Goal: Task Accomplishment & Management: Manage account settings

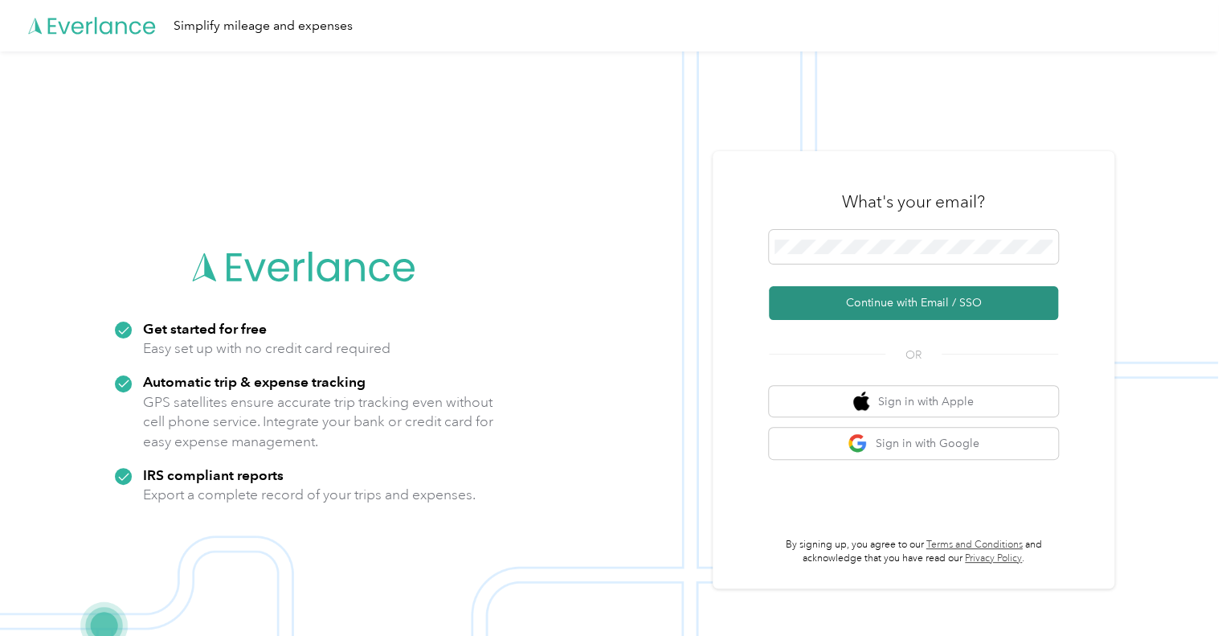
click at [890, 295] on button "Continue with Email / SSO" at bounding box center [913, 303] width 289 height 34
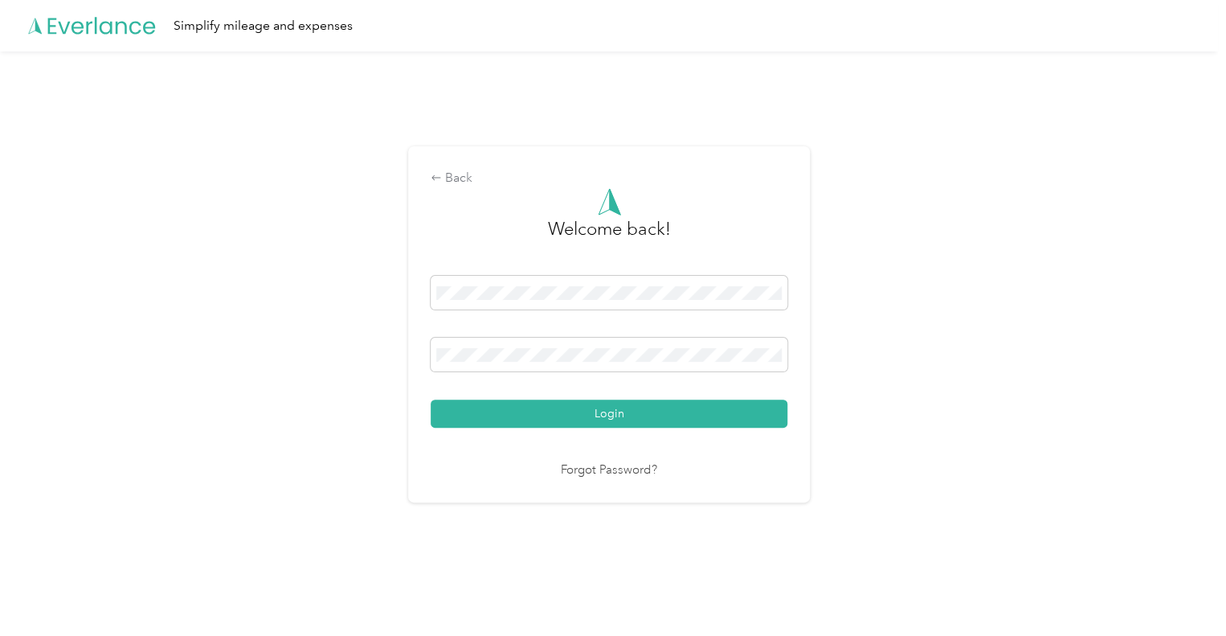
drag, startPoint x: 550, startPoint y: 415, endPoint x: 565, endPoint y: 415, distance: 15.3
click at [550, 415] on button "Login" at bounding box center [609, 413] width 357 height 28
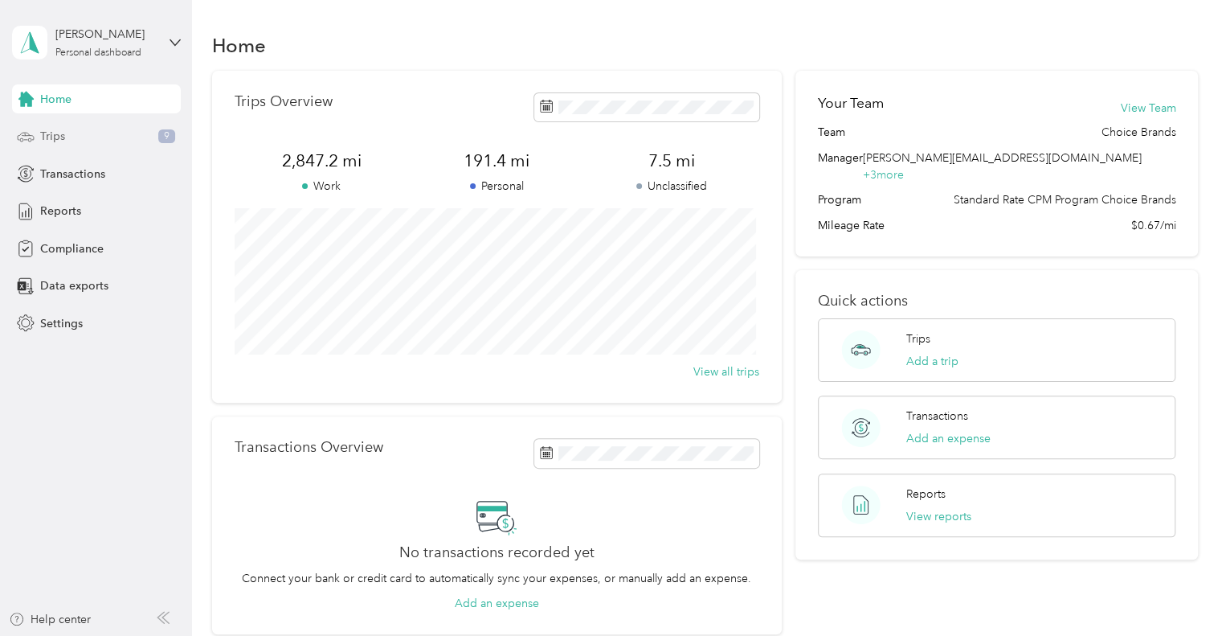
click at [90, 134] on div "Trips 9" at bounding box center [96, 136] width 169 height 29
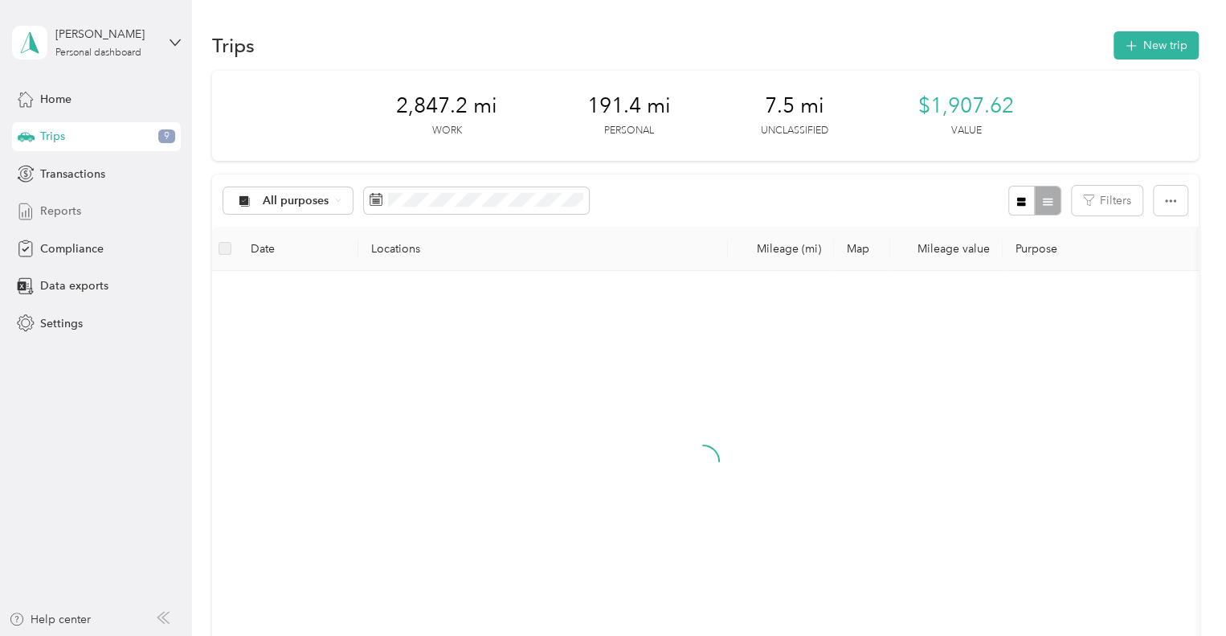
click at [75, 217] on span "Reports" at bounding box center [60, 211] width 41 height 17
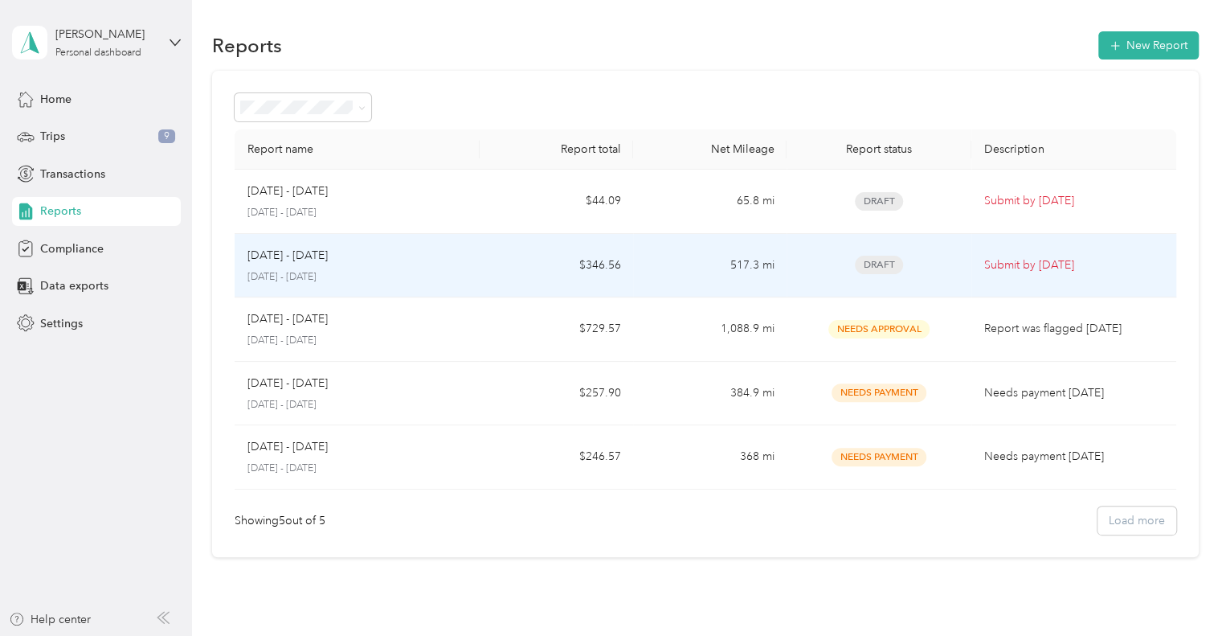
click at [367, 266] on div "[DATE] - [DATE] [DATE] - [DATE]" at bounding box center [358, 266] width 220 height 38
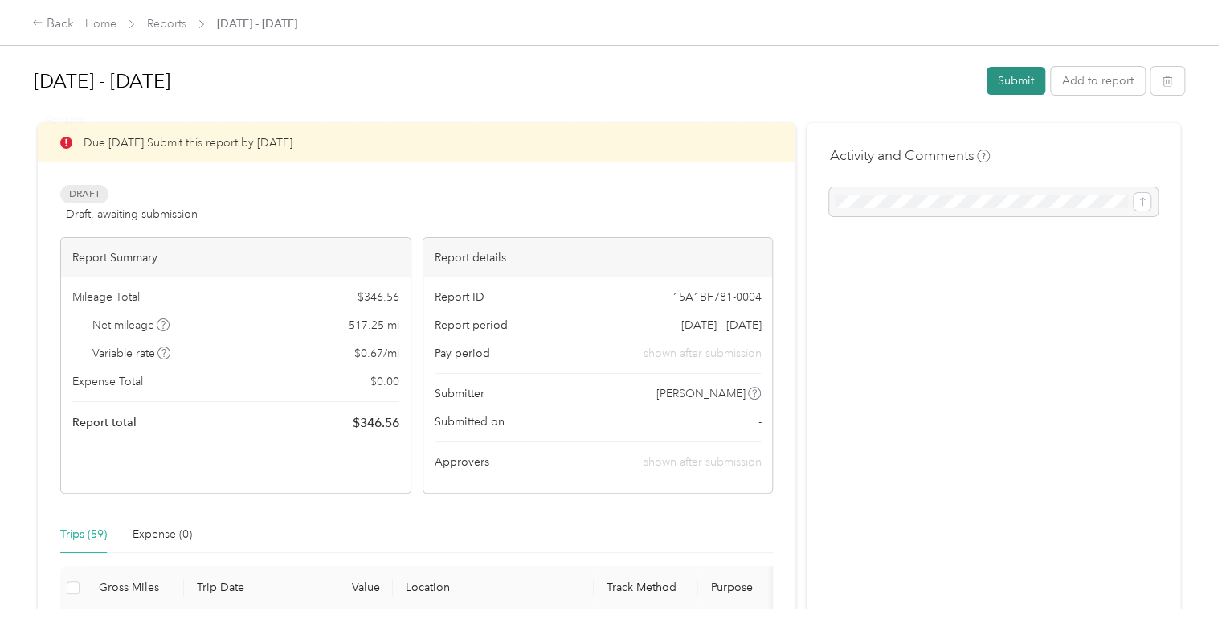
click at [1009, 79] on button "Submit" at bounding box center [1016, 81] width 59 height 28
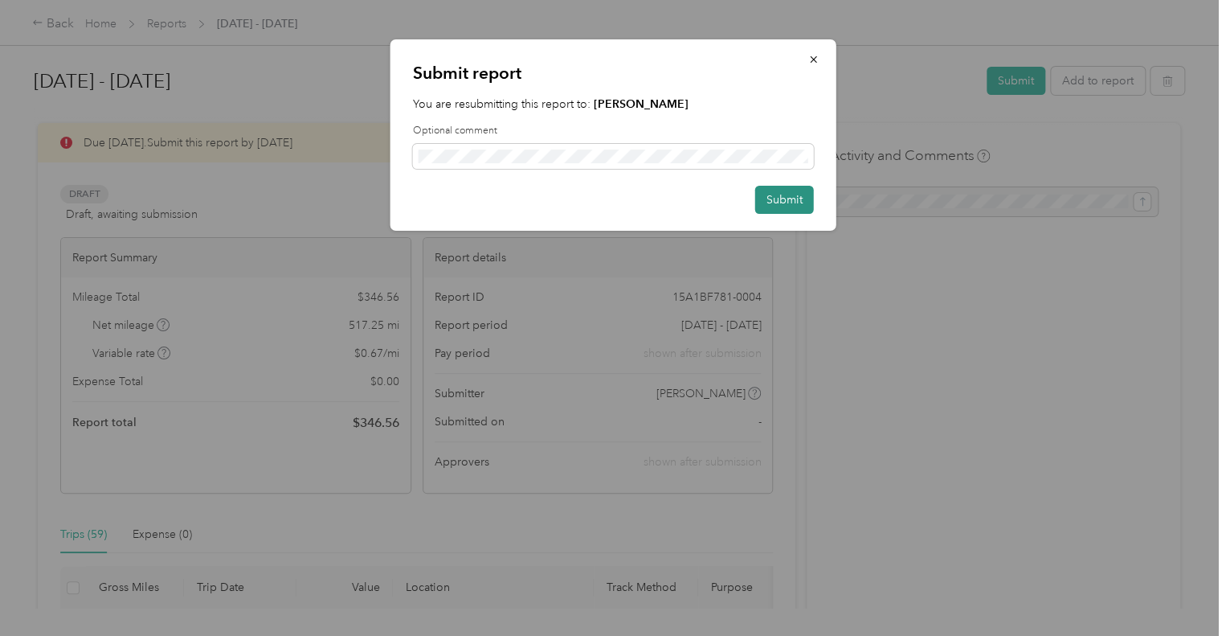
click at [792, 205] on button "Submit" at bounding box center [784, 200] width 59 height 28
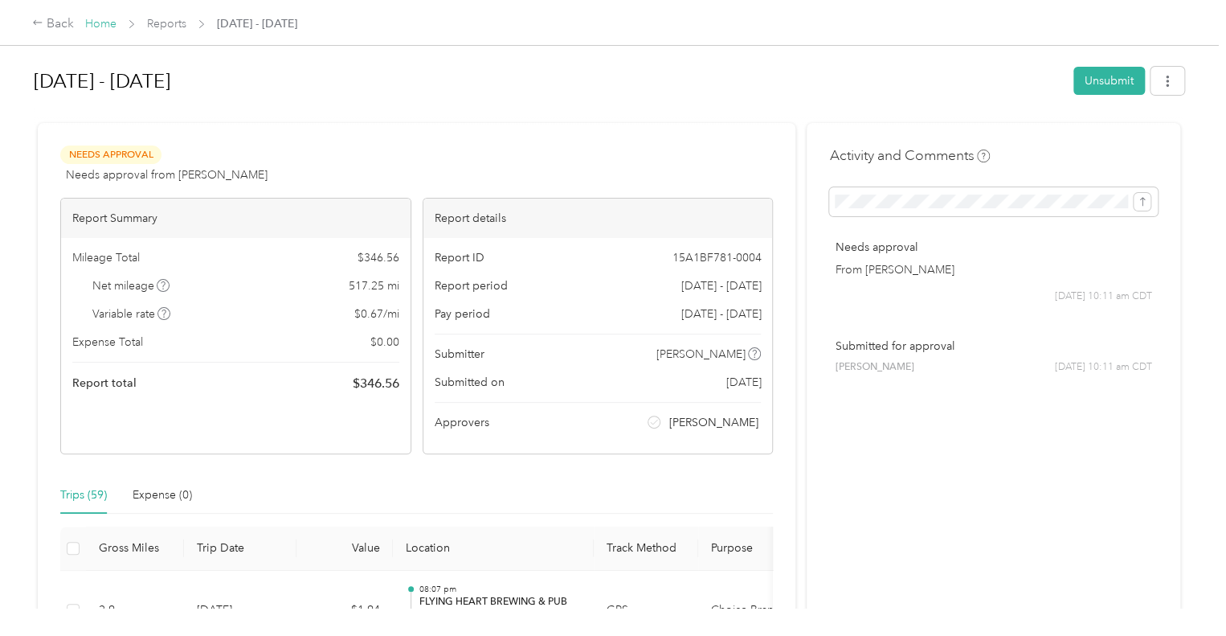
click at [106, 27] on link "Home" at bounding box center [100, 24] width 31 height 14
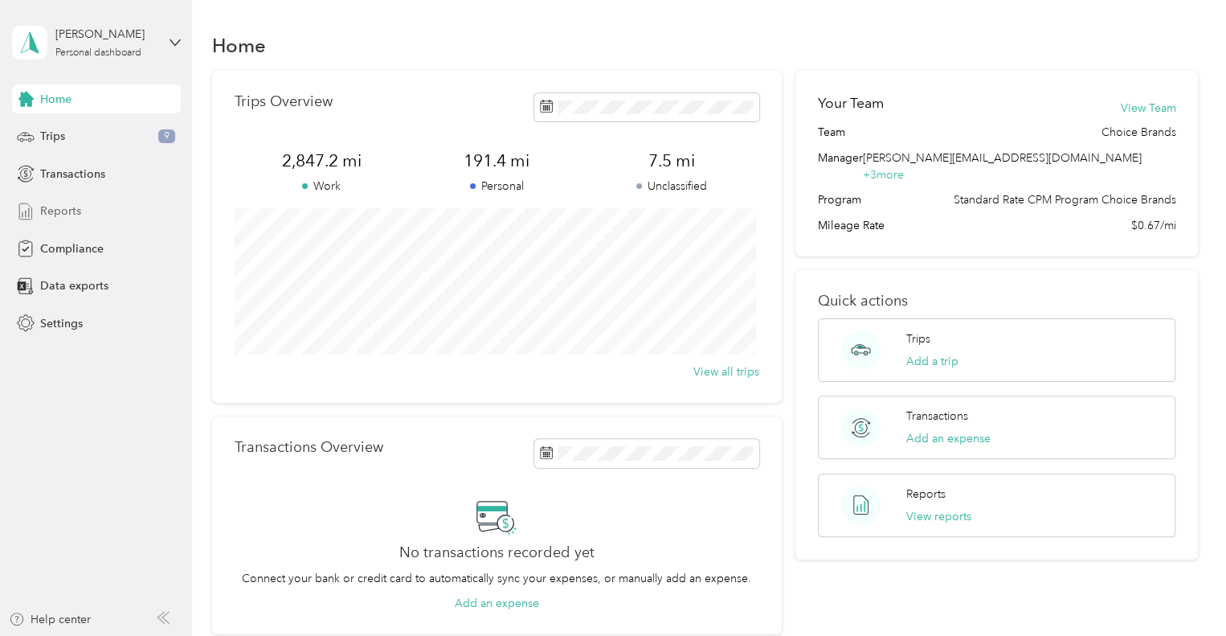
click at [87, 219] on div "Reports" at bounding box center [96, 211] width 169 height 29
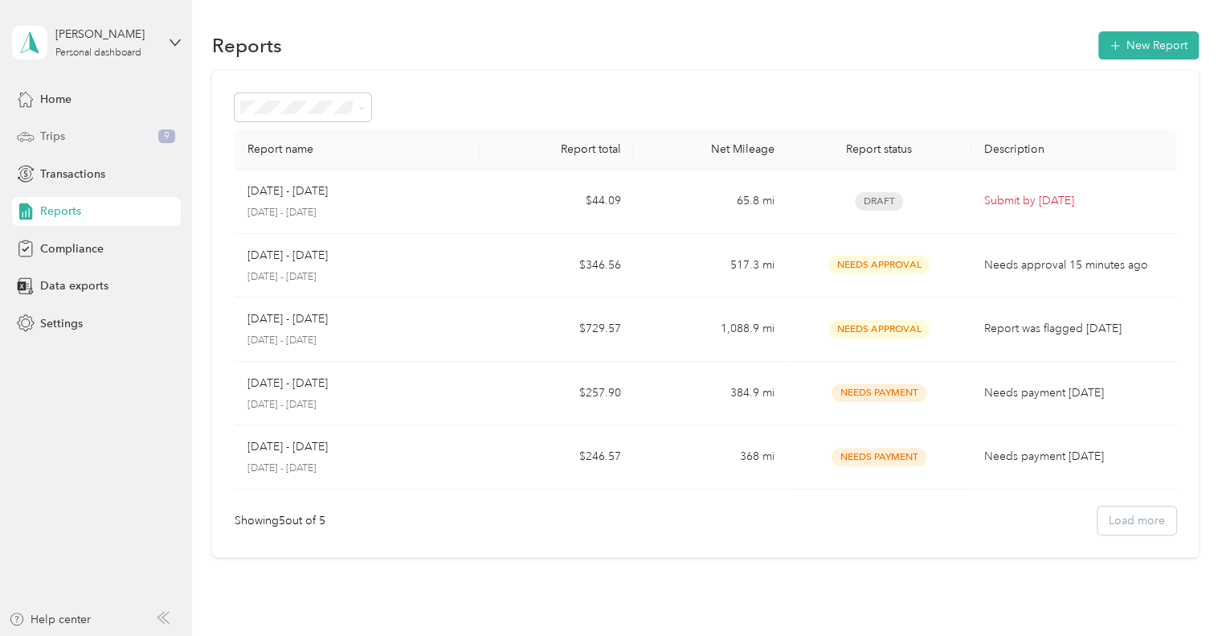
click at [96, 139] on div "Trips 9" at bounding box center [96, 136] width 169 height 29
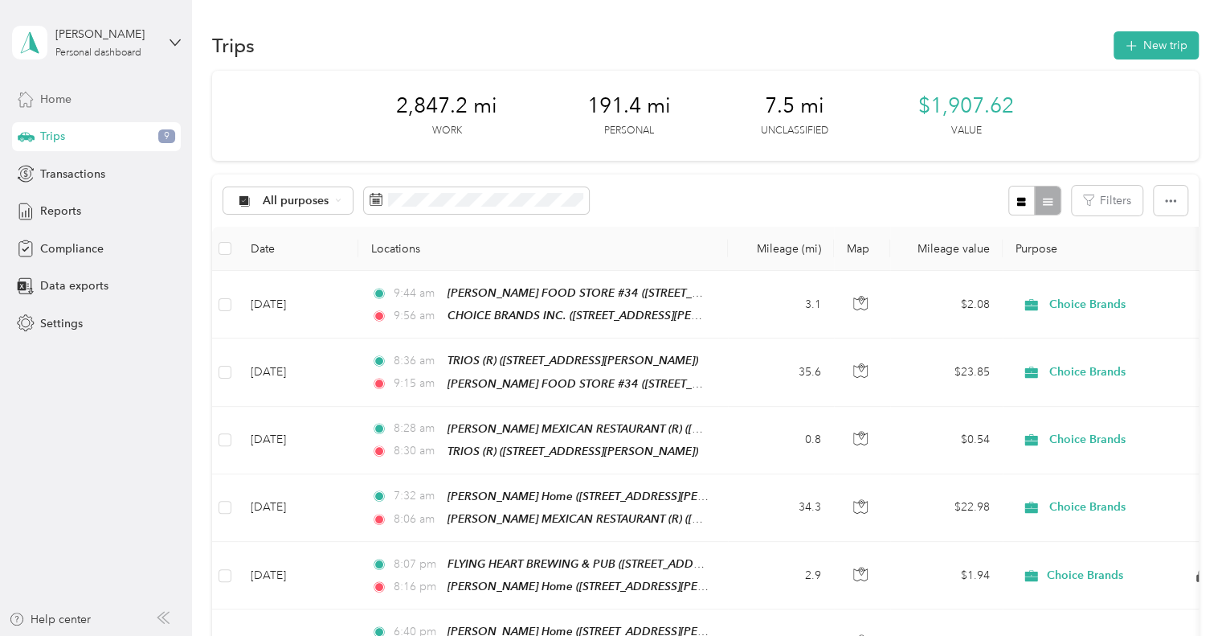
click at [93, 100] on div "Home" at bounding box center [96, 98] width 169 height 29
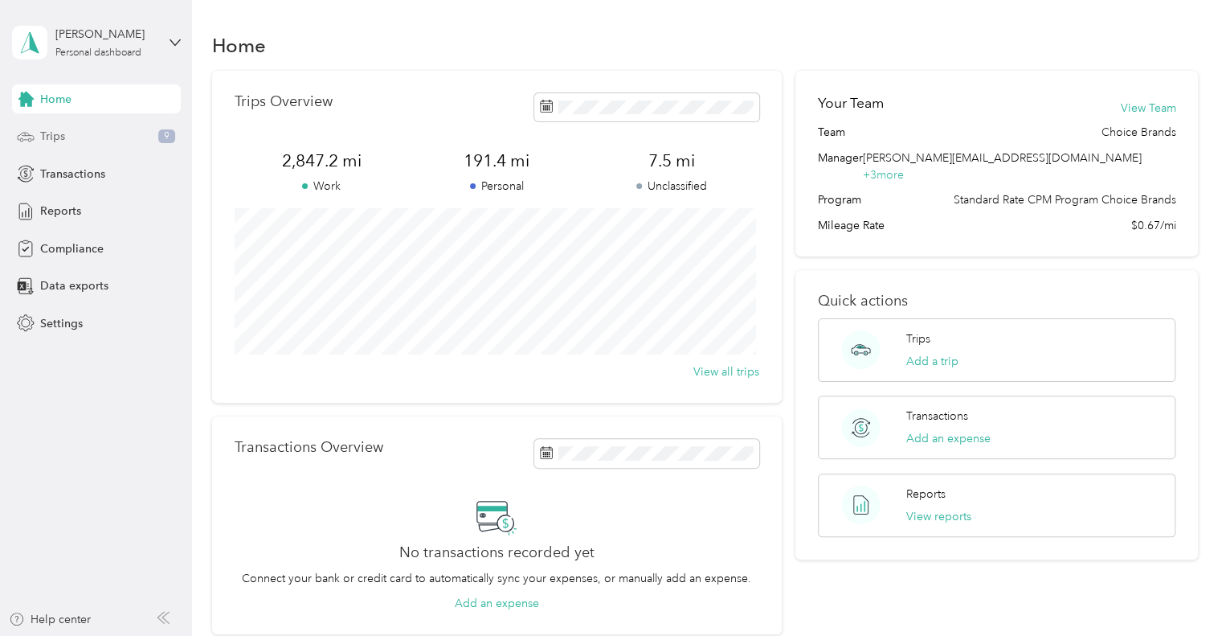
click at [96, 134] on div "Trips 9" at bounding box center [96, 136] width 169 height 29
